Goal: Information Seeking & Learning: Learn about a topic

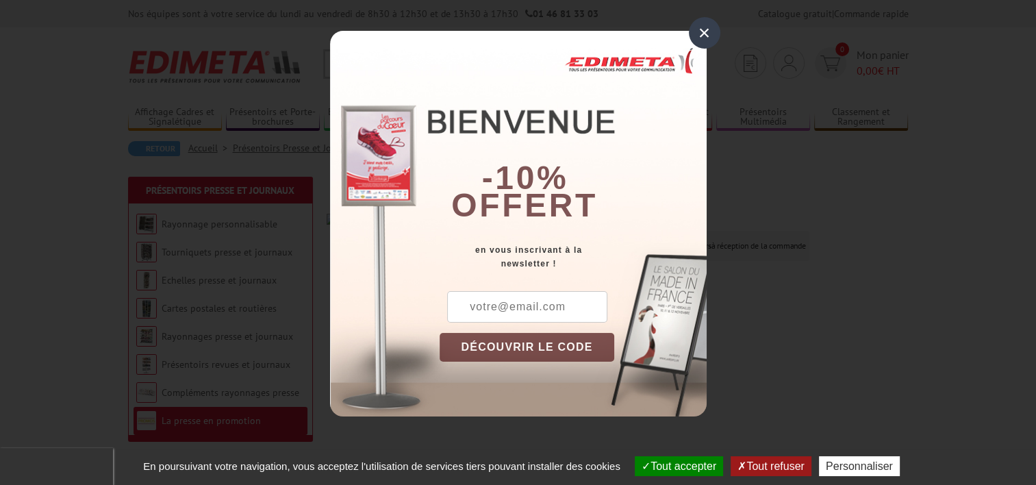
click at [704, 32] on div "×" at bounding box center [705, 33] width 32 height 32
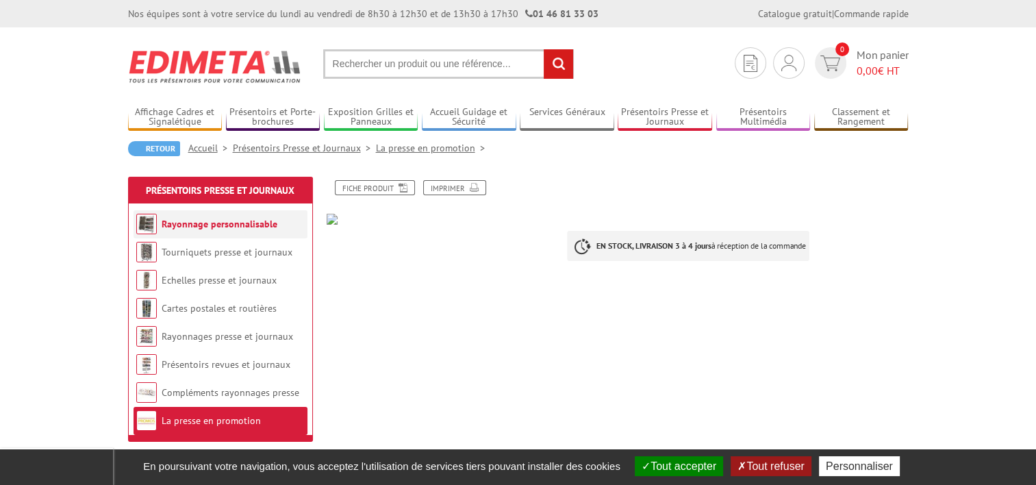
click at [256, 227] on link "Rayonnage personnalisable" at bounding box center [220, 224] width 116 height 12
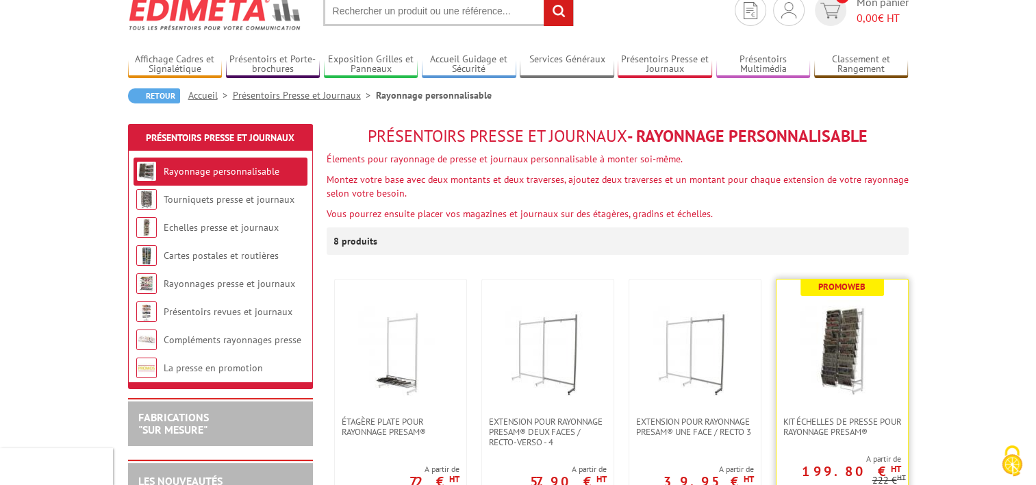
scroll to position [137, 0]
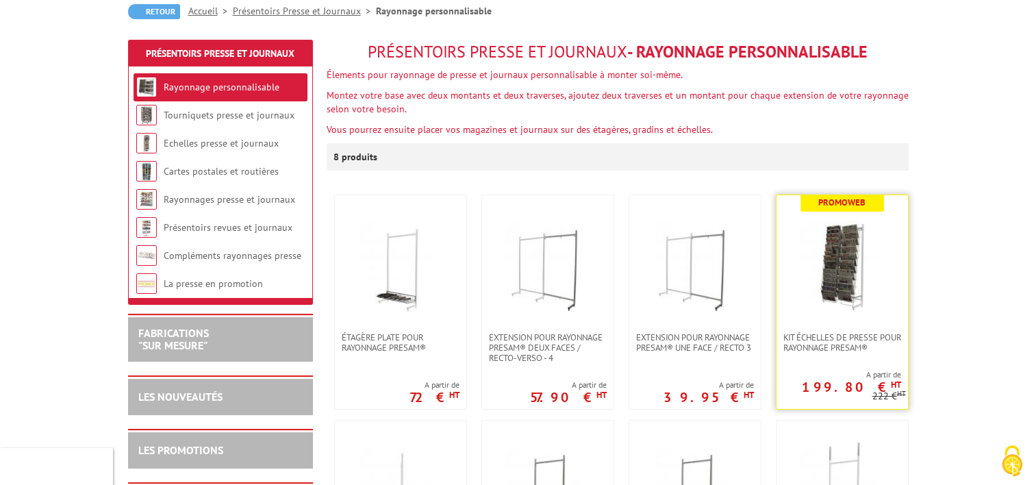
click at [842, 275] on img at bounding box center [843, 264] width 96 height 96
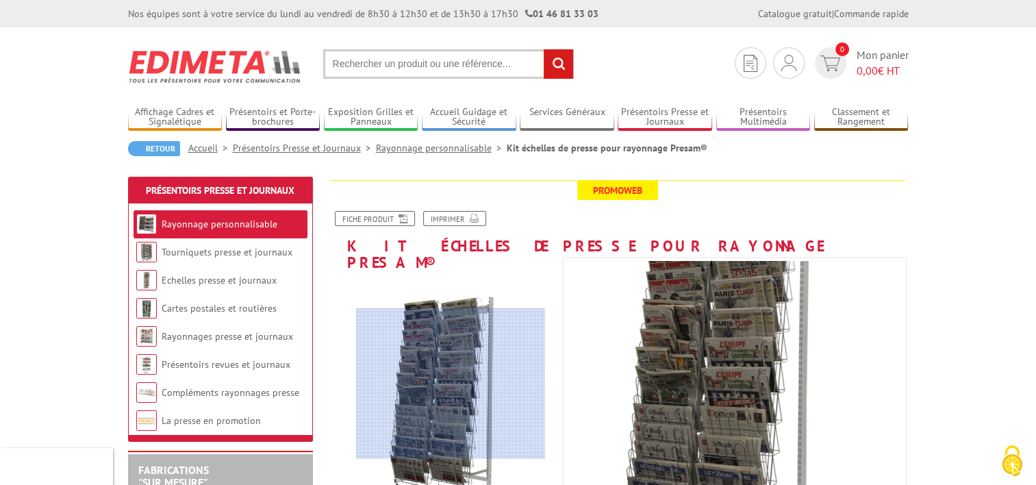
click at [451, 384] on div at bounding box center [450, 383] width 189 height 151
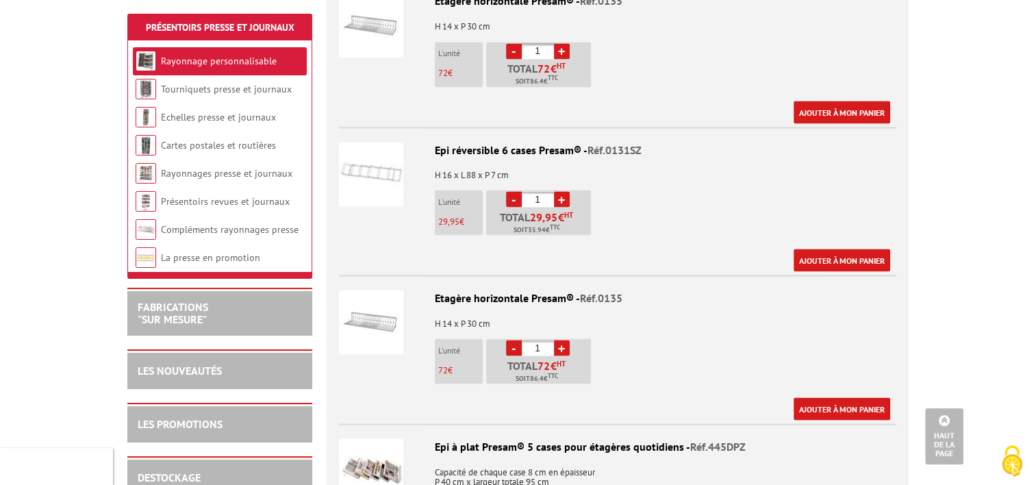
scroll to position [2672, 0]
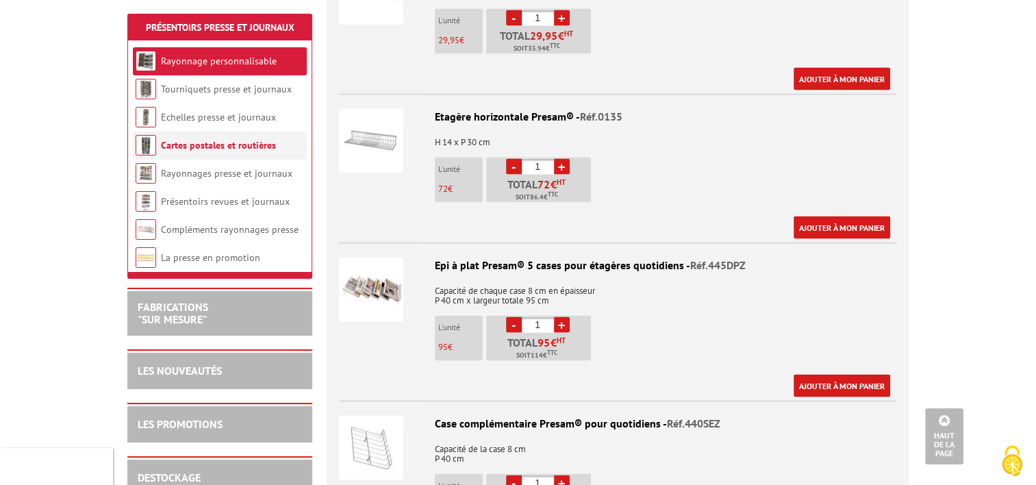
click at [222, 150] on link "Cartes postales et routières" at bounding box center [218, 145] width 115 height 12
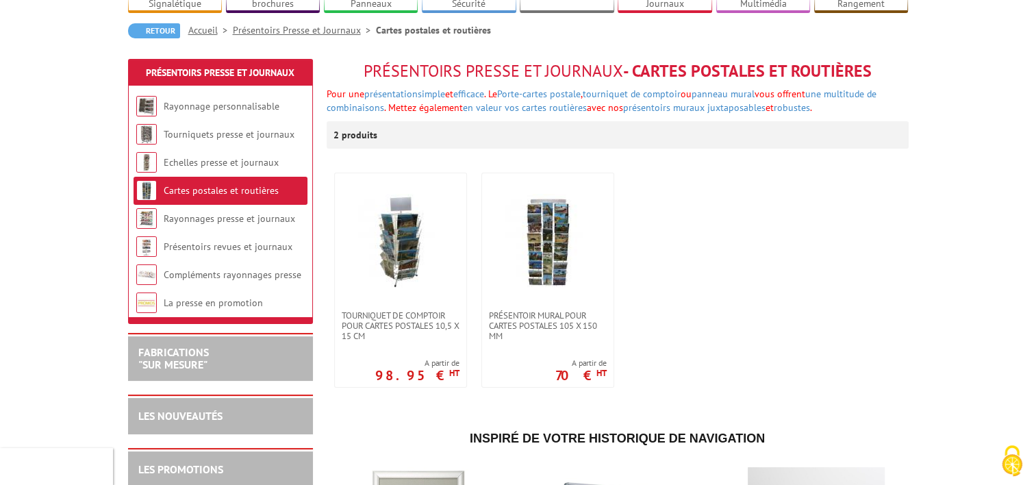
scroll to position [206, 0]
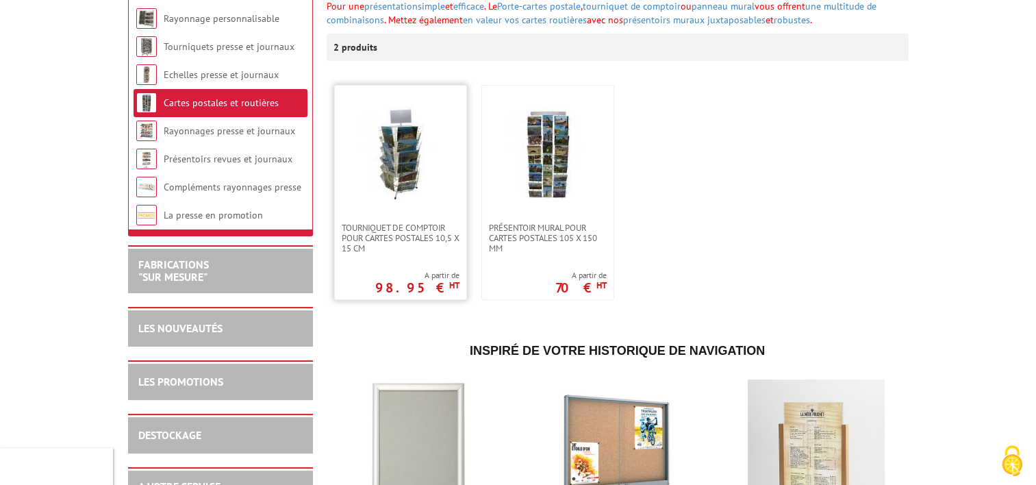
click at [409, 169] on img at bounding box center [401, 154] width 96 height 96
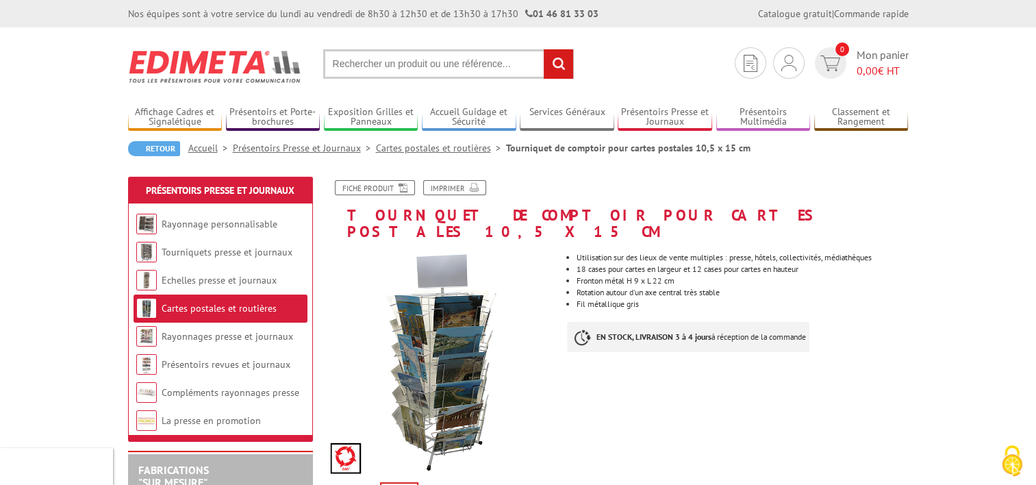
click at [238, 309] on link "Cartes postales et routières" at bounding box center [219, 308] width 115 height 12
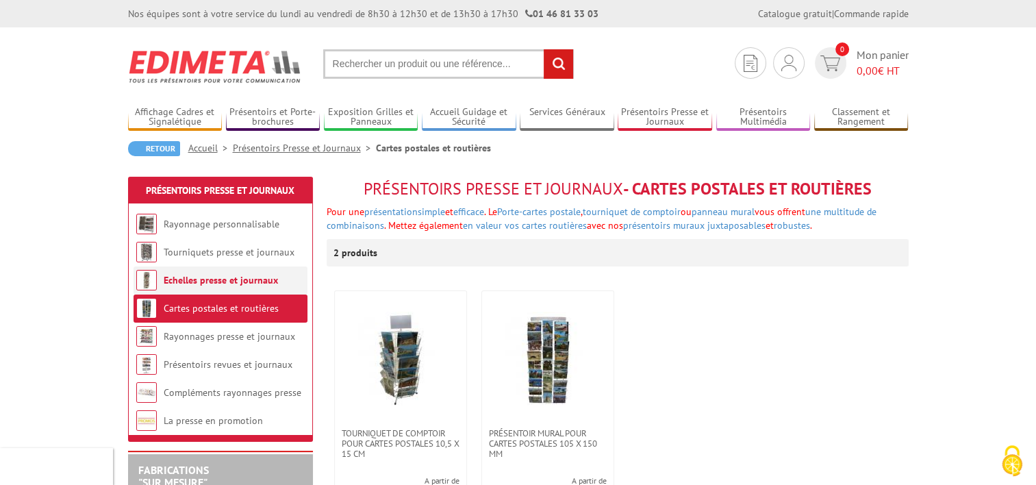
click at [237, 285] on link "Echelles presse et journaux" at bounding box center [221, 280] width 114 height 12
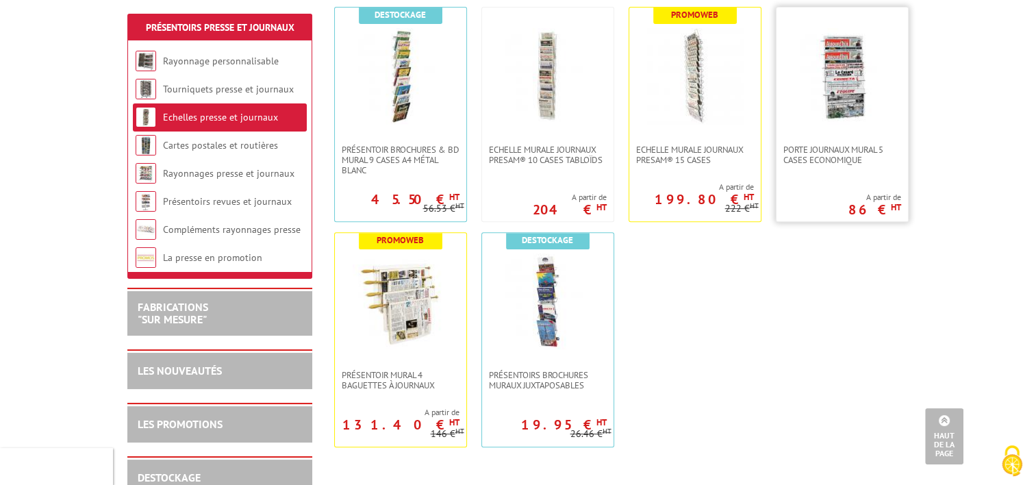
scroll to position [548, 0]
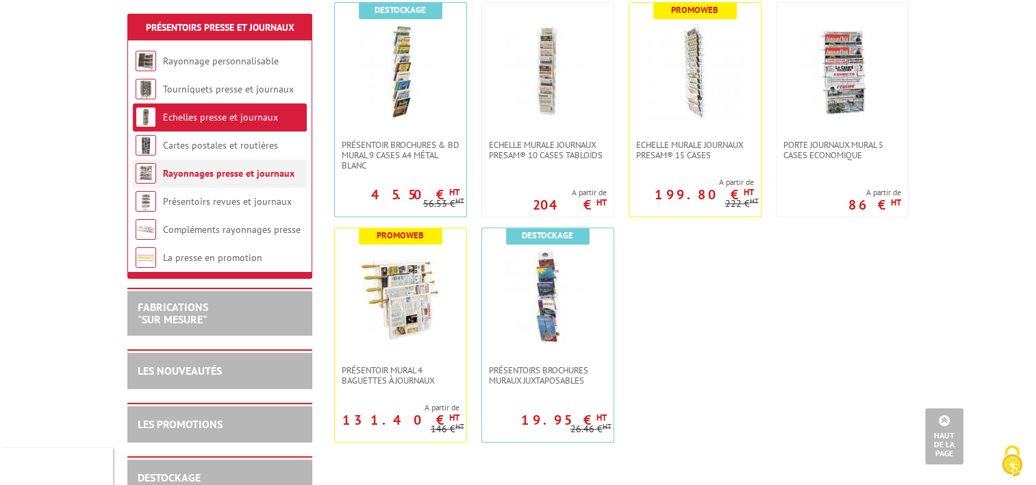
click at [243, 170] on link "Rayonnages presse et journaux" at bounding box center [229, 173] width 132 height 12
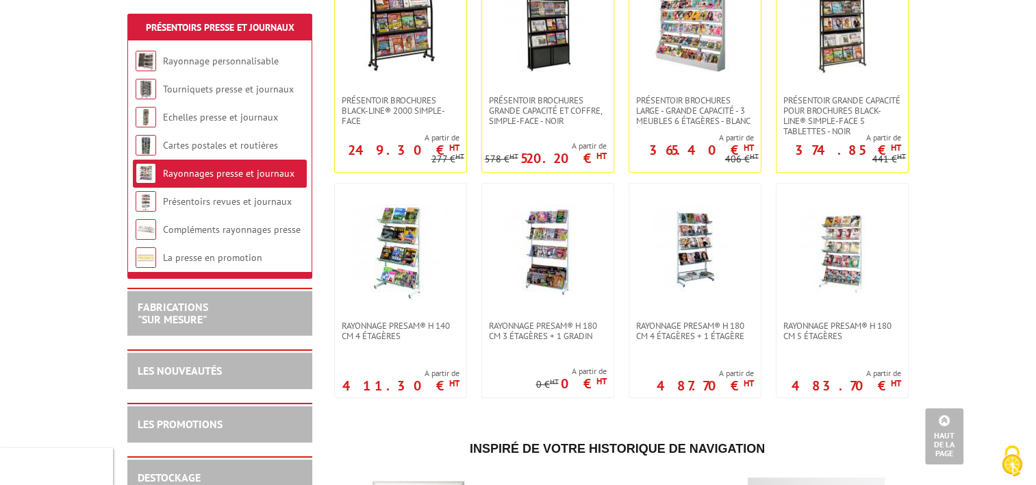
scroll to position [617, 0]
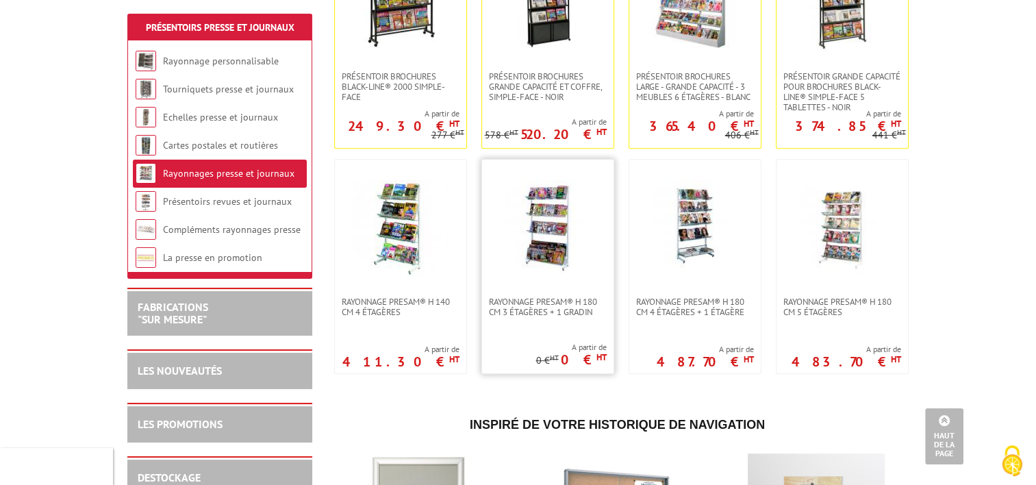
click at [548, 247] on img at bounding box center [548, 228] width 96 height 96
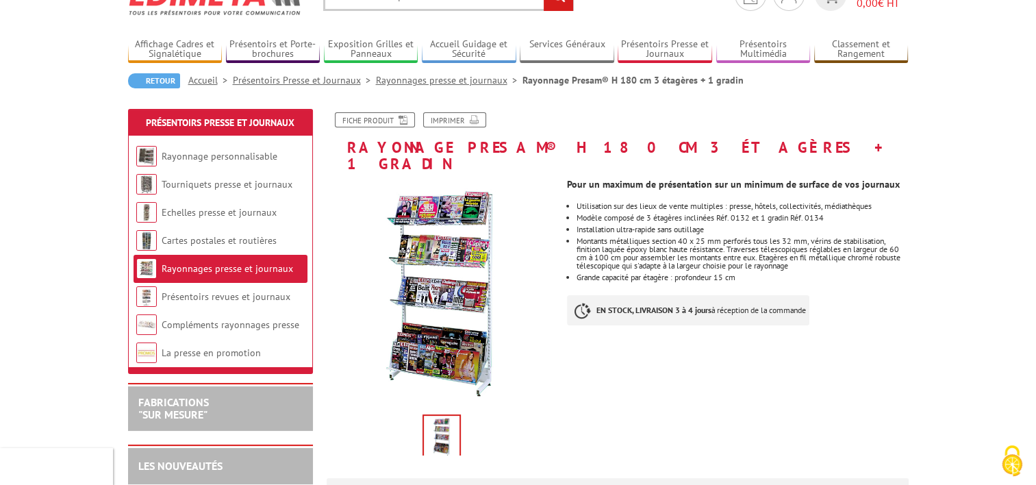
scroll to position [69, 0]
click at [228, 153] on link "Rayonnage personnalisable" at bounding box center [220, 155] width 116 height 12
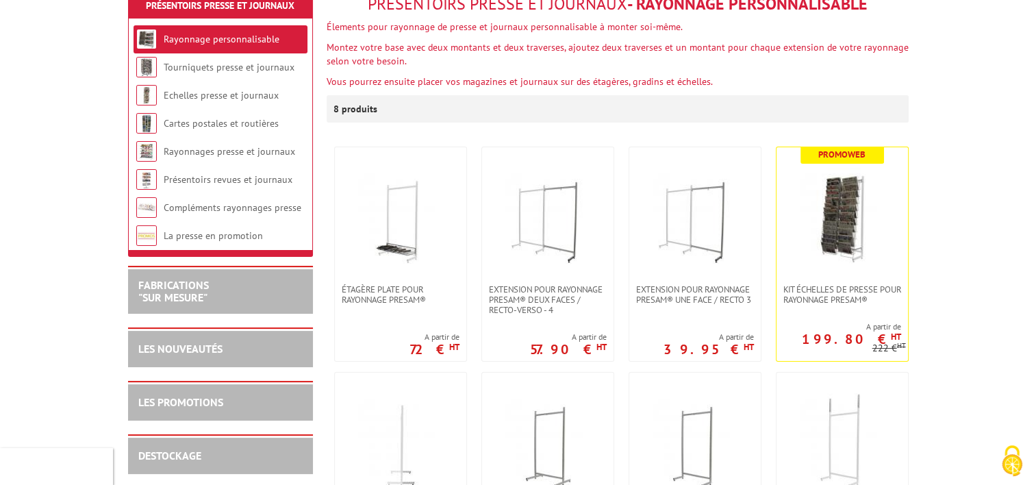
scroll to position [206, 0]
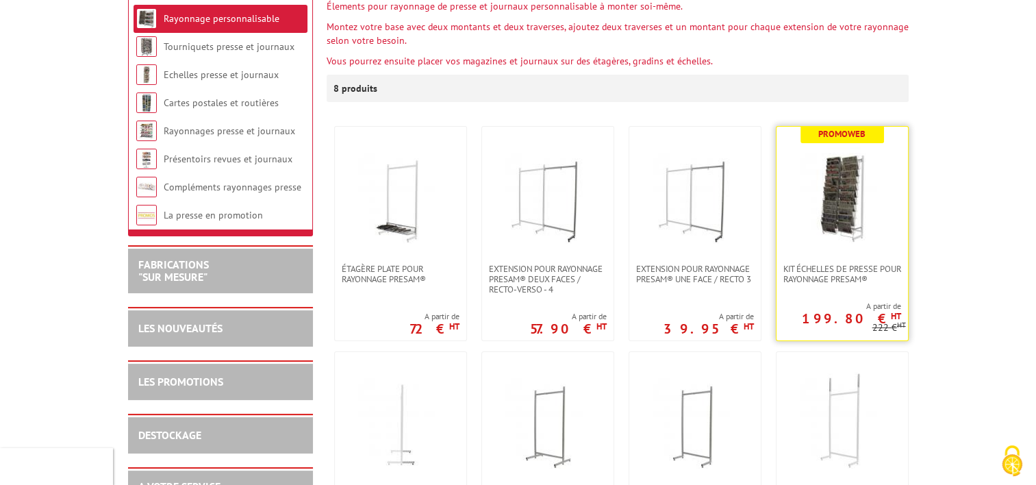
click at [838, 214] on img at bounding box center [843, 195] width 96 height 96
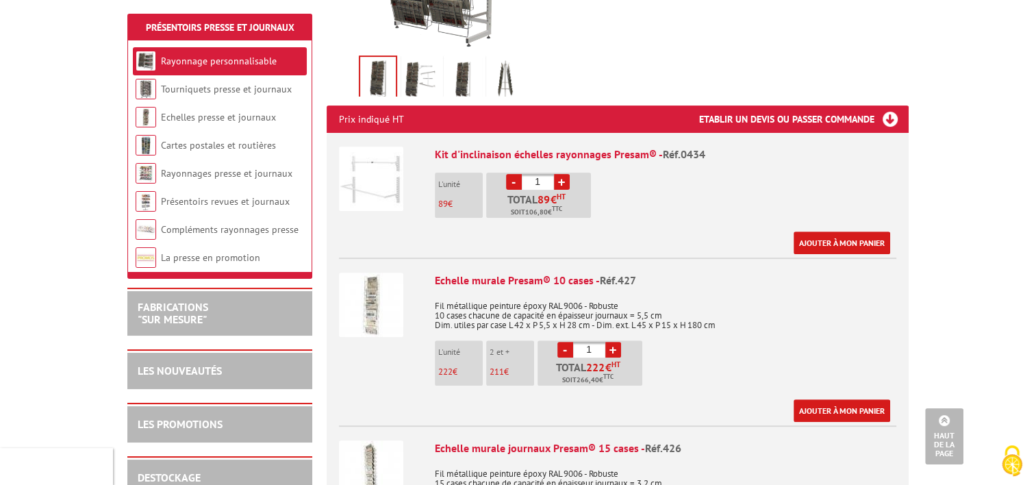
scroll to position [480, 0]
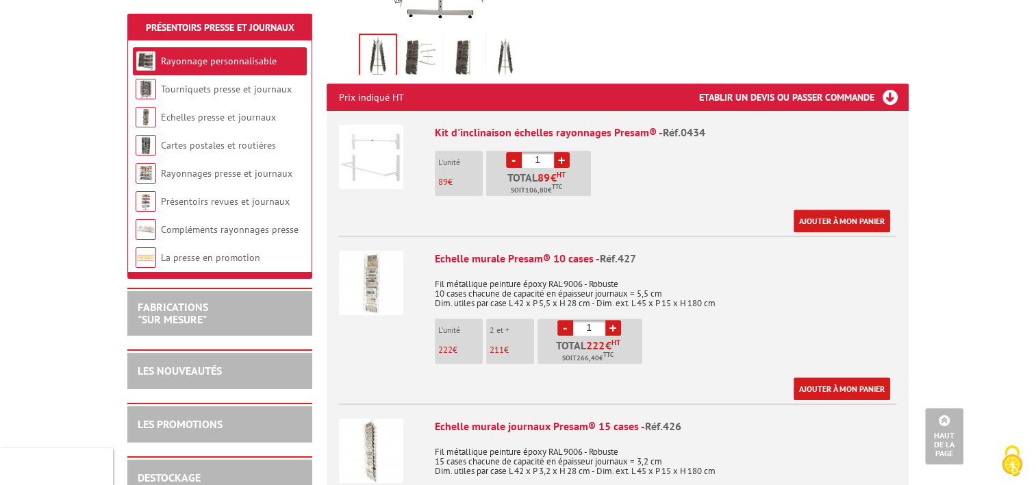
click at [375, 267] on img at bounding box center [371, 283] width 64 height 64
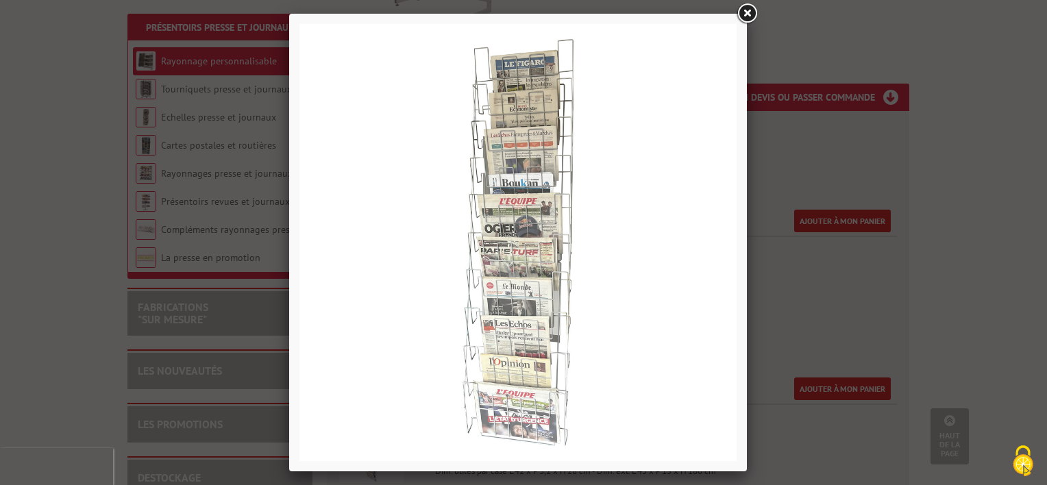
click at [748, 16] on link at bounding box center [746, 13] width 25 height 25
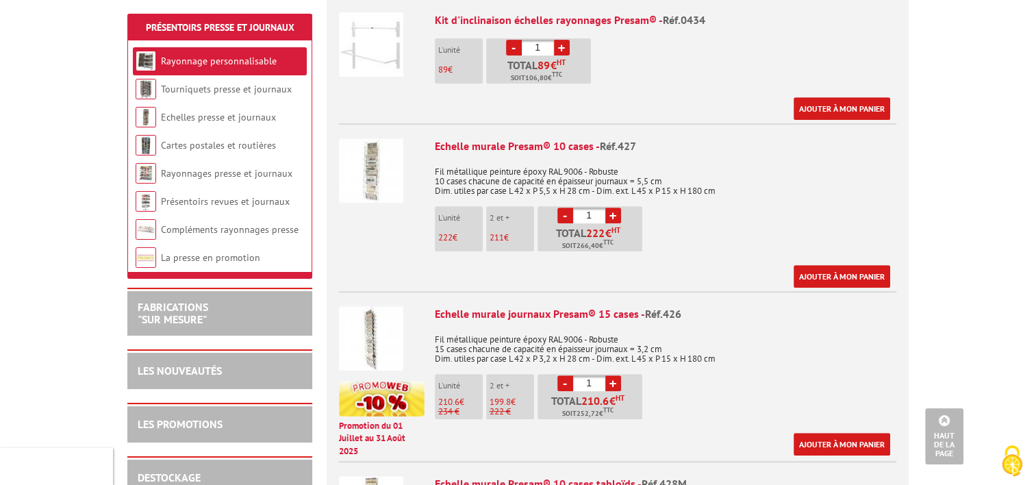
scroll to position [617, 0]
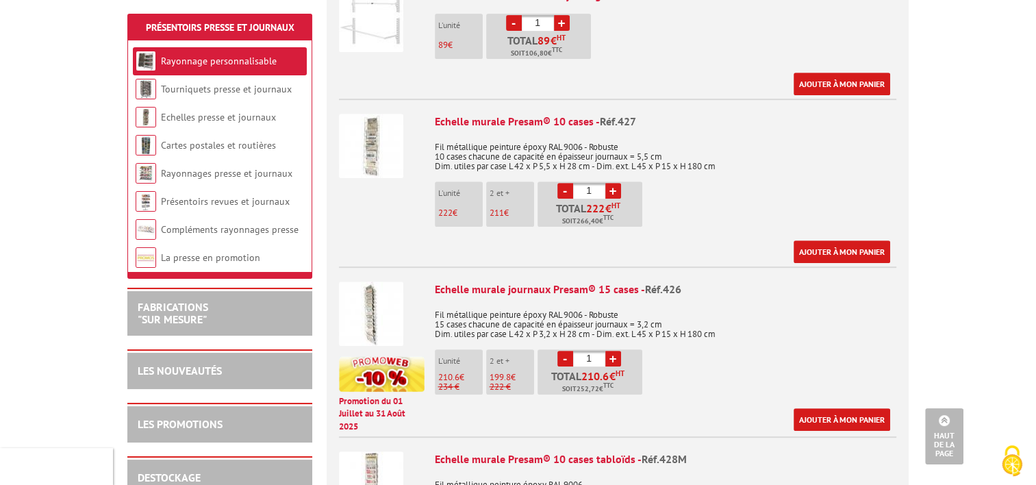
click at [371, 305] on img at bounding box center [371, 314] width 64 height 64
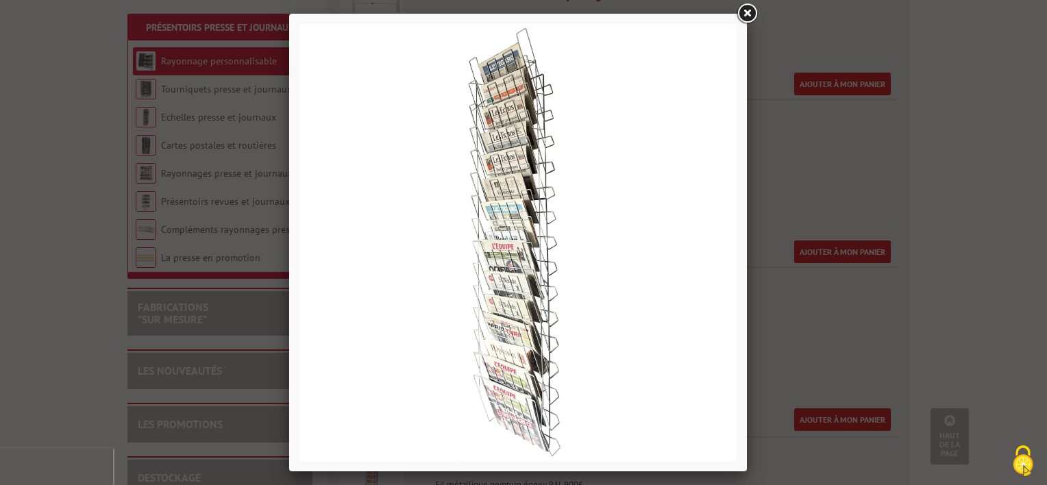
click at [747, 13] on link at bounding box center [746, 13] width 25 height 25
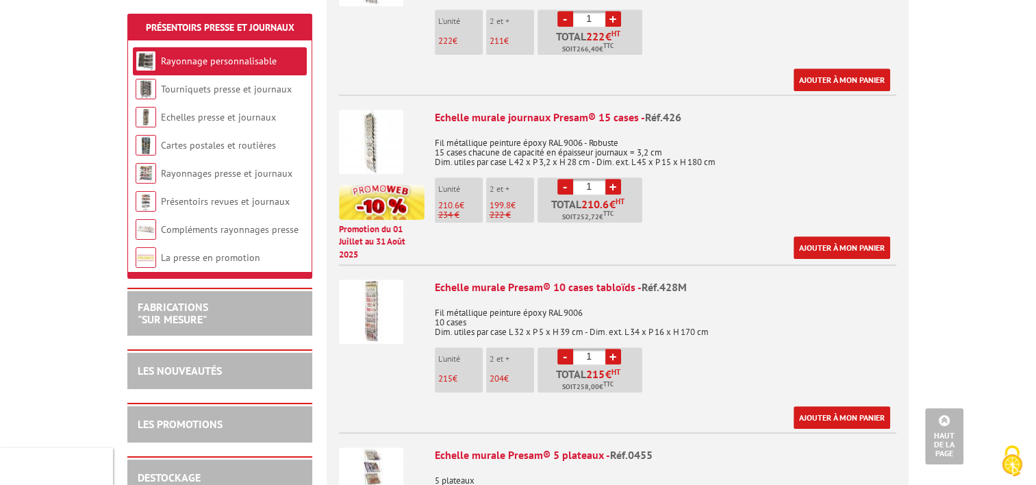
scroll to position [822, 0]
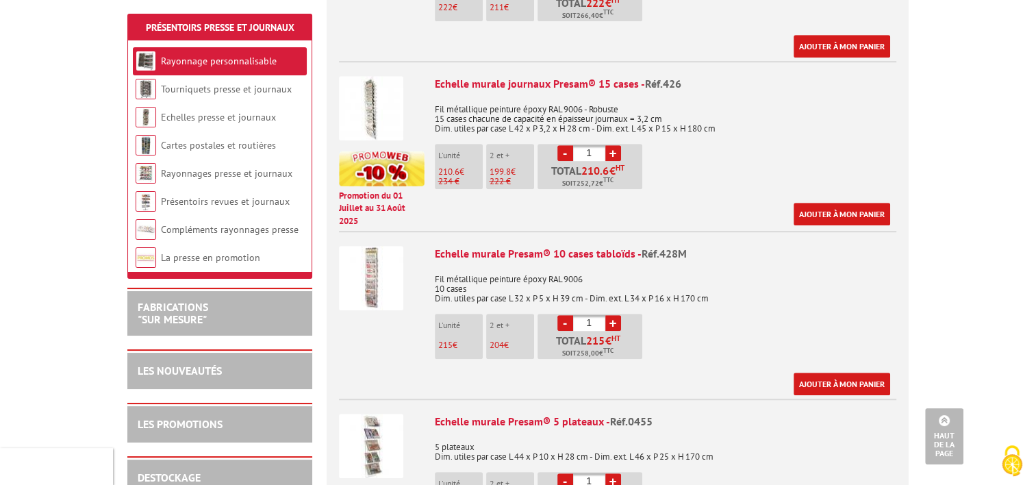
click at [367, 267] on img at bounding box center [371, 278] width 64 height 64
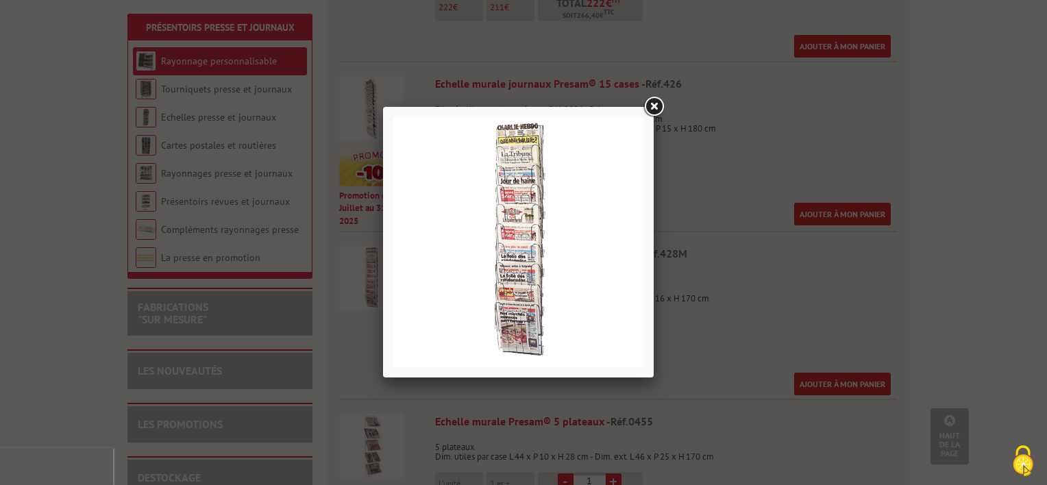
click at [652, 105] on link at bounding box center [653, 107] width 25 height 25
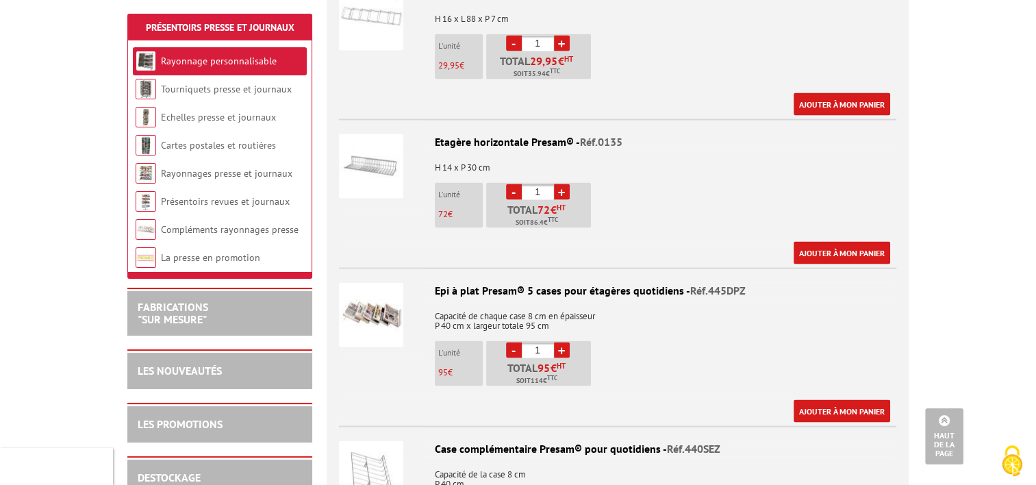
scroll to position [2672, 0]
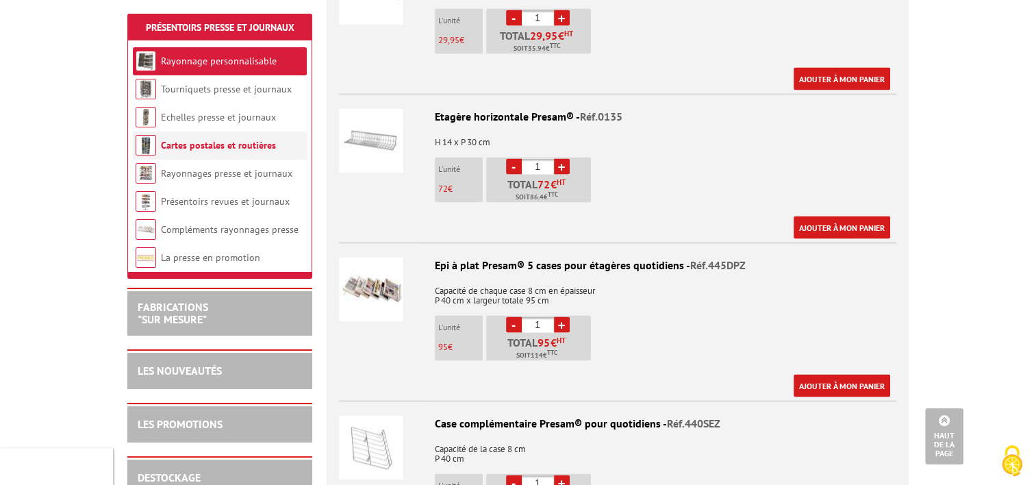
click at [208, 151] on li "Cartes postales et routières" at bounding box center [220, 146] width 174 height 28
click at [219, 148] on link "Cartes postales et routières" at bounding box center [218, 145] width 115 height 12
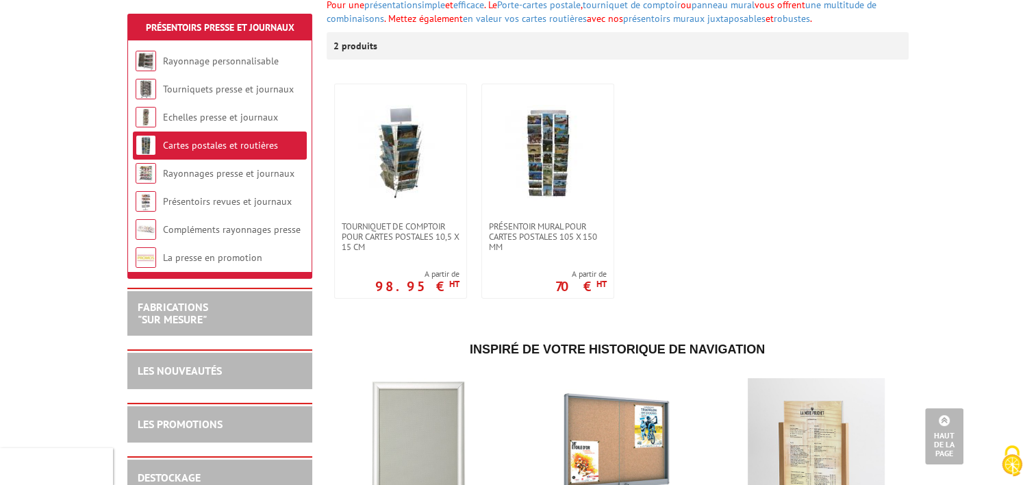
scroll to position [206, 0]
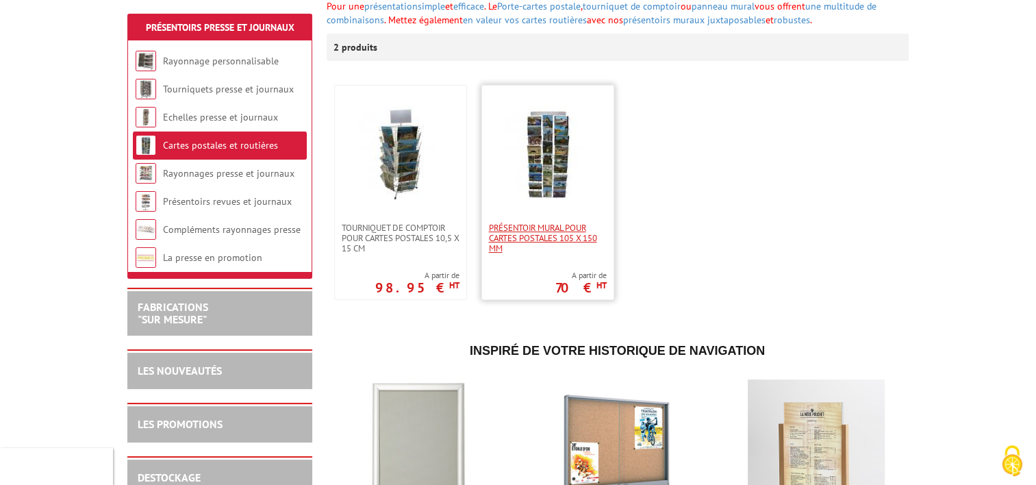
click at [533, 236] on span "Présentoir mural pour cartes postales 105 x 150 mm" at bounding box center [548, 238] width 118 height 31
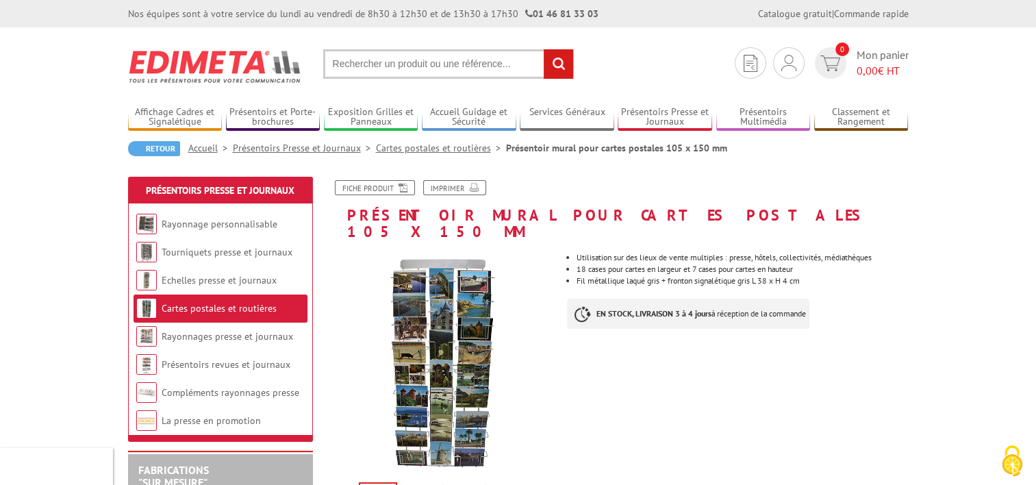
click at [221, 250] on link "Tourniquets presse et journaux" at bounding box center [227, 252] width 131 height 12
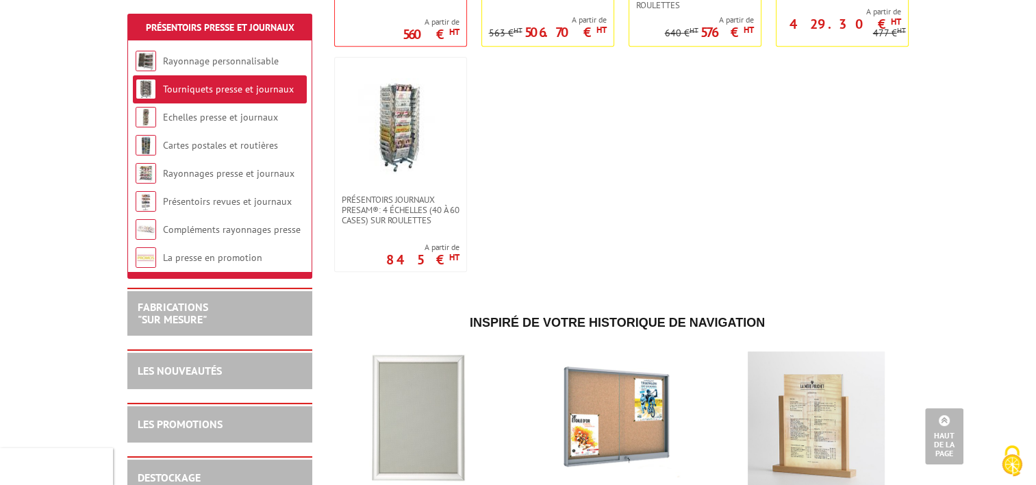
scroll to position [754, 0]
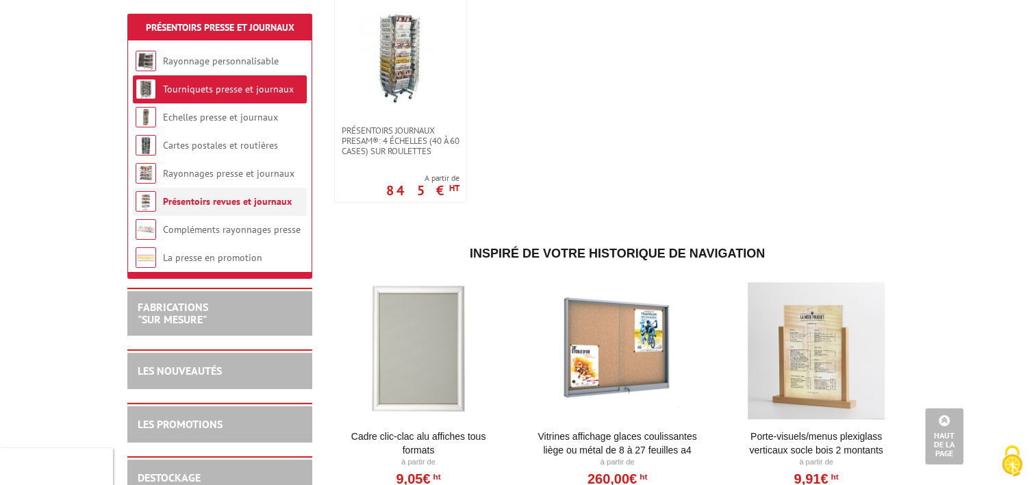
click at [199, 202] on link "Présentoirs revues et journaux" at bounding box center [227, 201] width 129 height 12
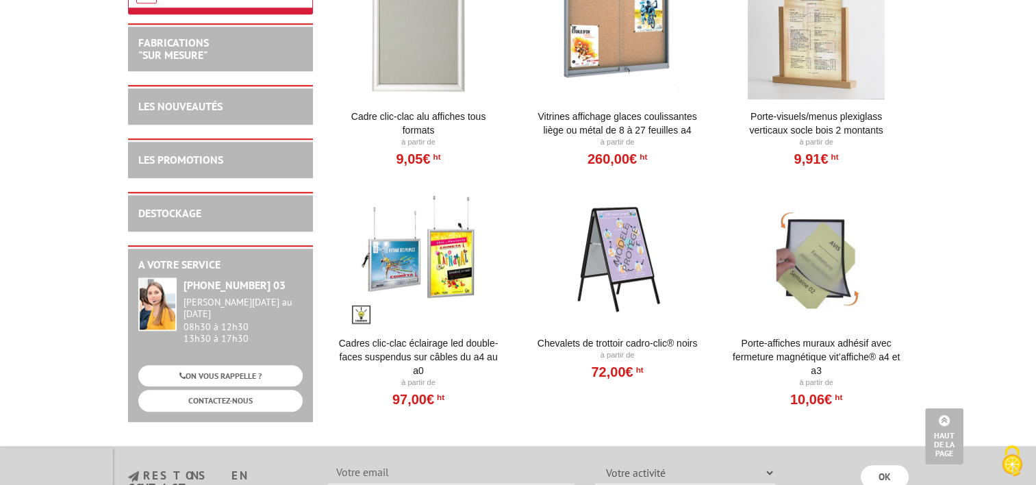
scroll to position [1096, 0]
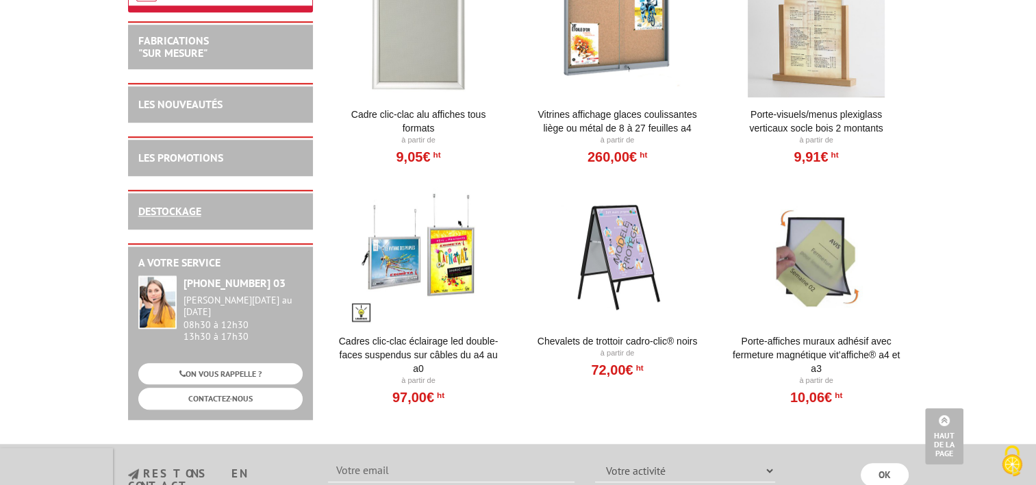
click at [184, 218] on link "DESTOCKAGE" at bounding box center [169, 211] width 63 height 14
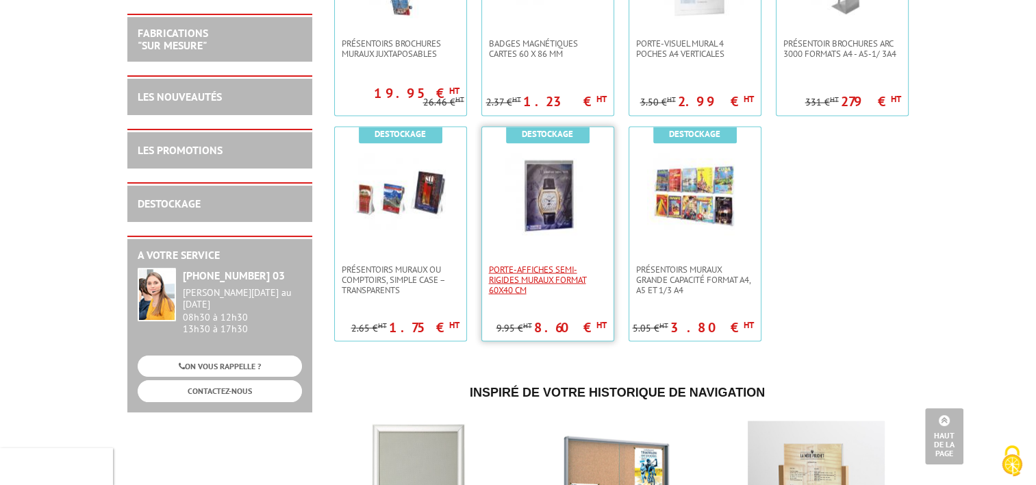
scroll to position [2398, 0]
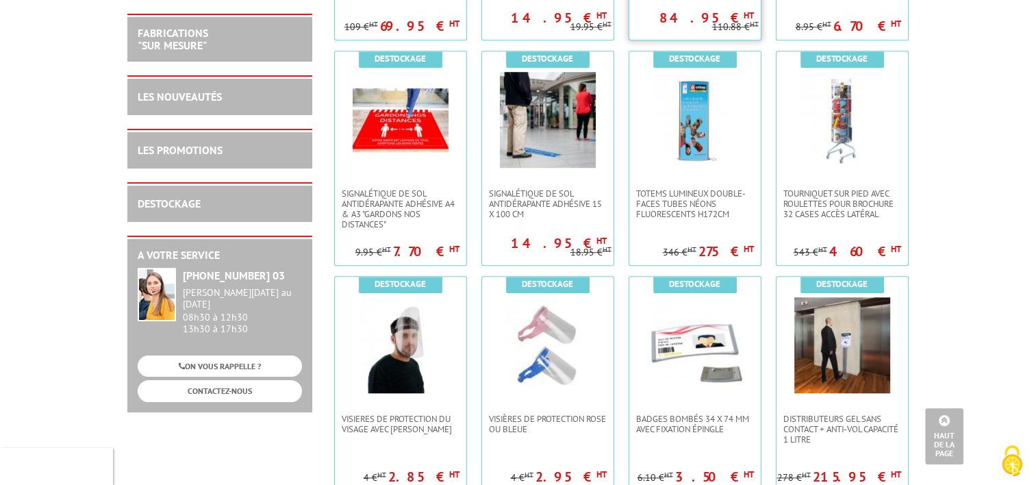
scroll to position [959, 0]
